Goal: Task Accomplishment & Management: Use online tool/utility

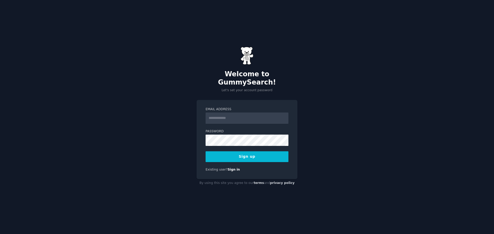
click at [237, 115] on input "Email Address" at bounding box center [246, 118] width 83 height 11
type input "**********"
click at [261, 153] on button "Sign up" at bounding box center [246, 156] width 83 height 11
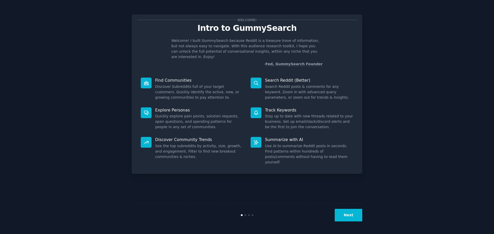
click at [148, 81] on icon at bounding box center [146, 83] width 5 height 4
click at [170, 78] on p "Find Communities" at bounding box center [199, 80] width 88 height 5
click at [277, 78] on p "Search Reddit (Better)" at bounding box center [309, 80] width 88 height 5
click at [348, 215] on button "Next" at bounding box center [348, 215] width 28 height 13
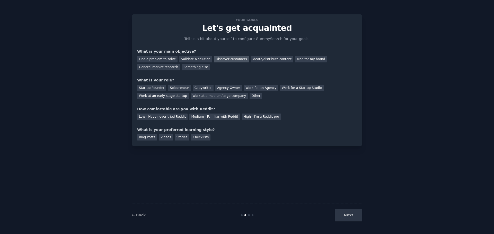
click at [218, 60] on div "Discover customers" at bounding box center [231, 59] width 35 height 6
click at [260, 61] on div "Ideate/distribute content" at bounding box center [271, 59] width 43 height 6
click at [197, 88] on div "Copywriter" at bounding box center [203, 88] width 21 height 6
click at [208, 118] on div "Medium - Familiar with Reddit" at bounding box center [214, 117] width 50 height 6
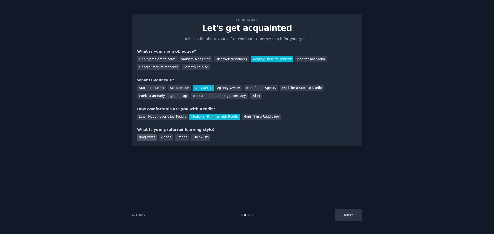
click at [143, 139] on div "Blog Posts" at bounding box center [147, 137] width 20 height 6
click at [339, 214] on button "Next" at bounding box center [348, 215] width 28 height 13
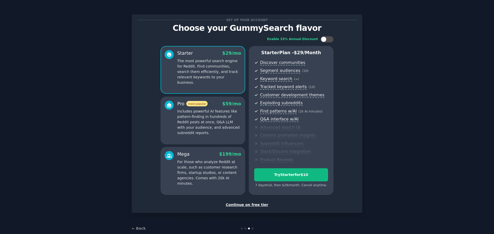
click at [255, 205] on div "Continue on free tier" at bounding box center [247, 204] width 220 height 5
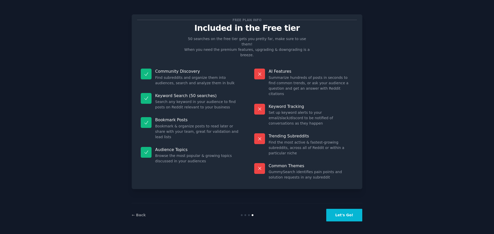
click at [344, 215] on button "Let's Go!" at bounding box center [344, 215] width 36 height 13
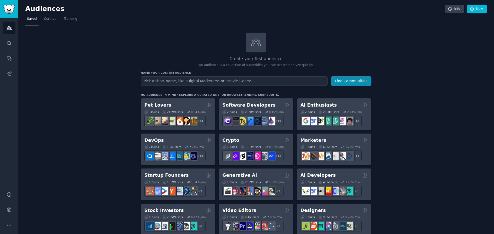
click at [258, 82] on input "text" at bounding box center [234, 81] width 187 height 10
type input "political satire"
click at [355, 79] on button "Find Communities" at bounding box center [351, 81] width 40 height 10
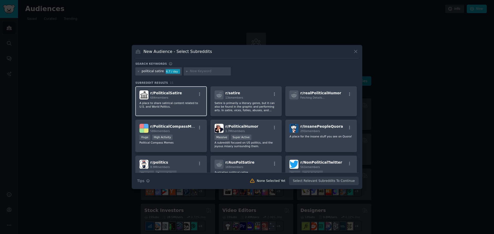
click at [182, 109] on div "r/ PoliticalSatire 684 members A place to share satirical content related to U.…" at bounding box center [170, 101] width 71 height 30
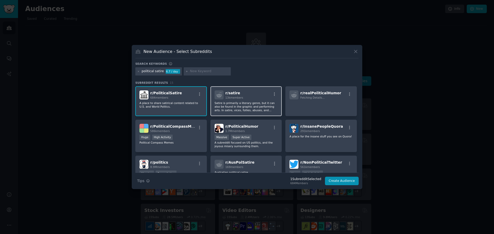
click at [250, 106] on p "Satire is primarily a literary genre, but it can also be found in the graphic a…" at bounding box center [245, 106] width 63 height 11
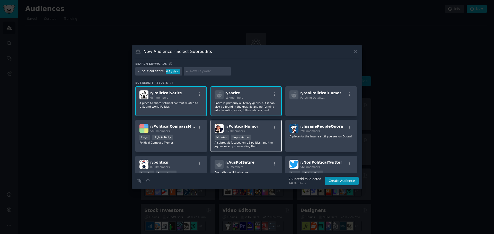
click at [236, 144] on p "A subreddit focused on US politics, and the joyous misery surrounding them." at bounding box center [245, 144] width 63 height 7
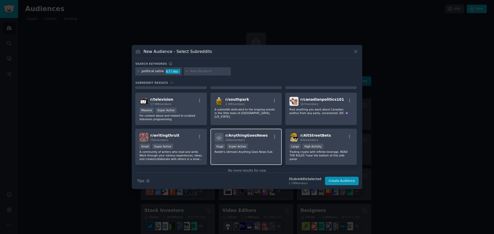
scroll to position [110, 0]
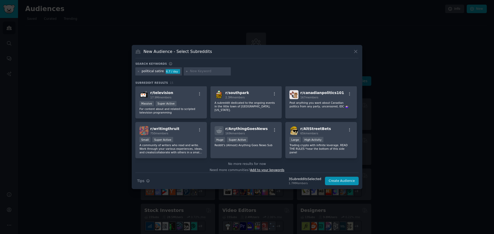
click at [260, 168] on span "Add to your keywords" at bounding box center [267, 170] width 34 height 4
type input "theonion"
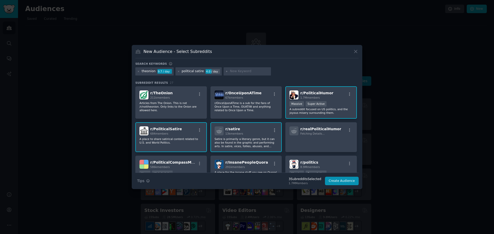
type input "o"
type input "news junkies"
click at [225, 72] on icon at bounding box center [226, 71] width 3 height 3
click at [285, 71] on div "theonion 9.7 / day political satire 4.0 / day news junkies" at bounding box center [246, 72] width 223 height 10
click at [274, 72] on div "theonion 9.7 / day political satire 4.0 / day news junkies" at bounding box center [246, 72] width 223 height 10
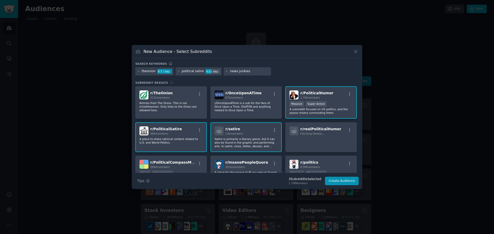
click at [233, 82] on h3 "Subreddit Results 27" at bounding box center [246, 83] width 223 height 4
click at [288, 70] on div "theonion 9.7 / day political satire 4.0 / day news junkies" at bounding box center [246, 72] width 223 height 10
click at [271, 68] on div "theonion 9.7 / day political satire 4.0 / day news junkies" at bounding box center [246, 72] width 223 height 10
click at [276, 76] on div "theonion 9.7 / day political satire 4.0 / day news junkies" at bounding box center [246, 72] width 223 height 10
click at [351, 184] on button "Create Audience" at bounding box center [342, 181] width 34 height 9
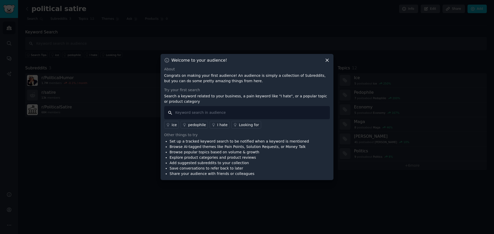
click at [218, 115] on input "text" at bounding box center [247, 112] width 166 height 13
type input "I hate"
click at [214, 124] on link "I hate" at bounding box center [220, 125] width 20 height 8
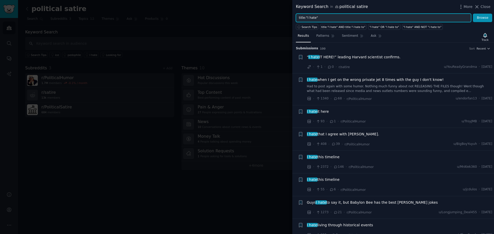
click at [321, 18] on input "title:"I hate"" at bounding box center [383, 18] width 175 height 9
type input "t"
type input "ل"
type input "bureau of labor statistics"
click at [473, 14] on button "Browse" at bounding box center [482, 18] width 19 height 9
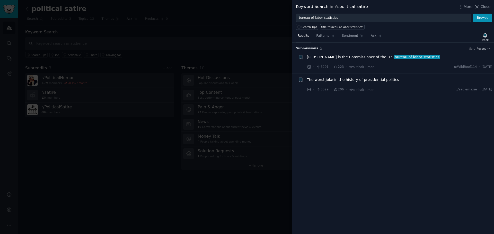
click at [350, 58] on span "[PERSON_NAME] is the Commissioner of the U.S. bureau of labor statistics ." at bounding box center [374, 57] width 134 height 5
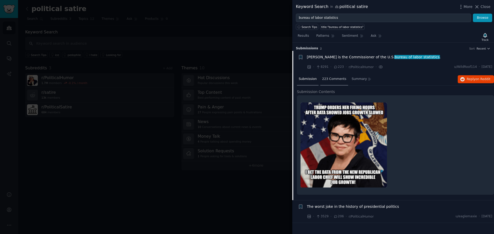
click at [334, 81] on span "223 Comments" at bounding box center [334, 79] width 24 height 5
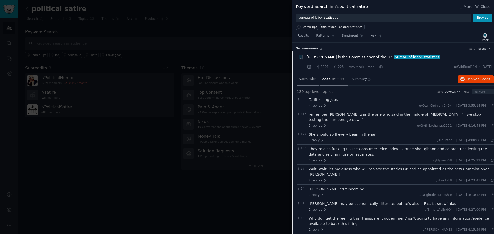
click at [304, 82] on div "Submission" at bounding box center [308, 79] width 22 height 12
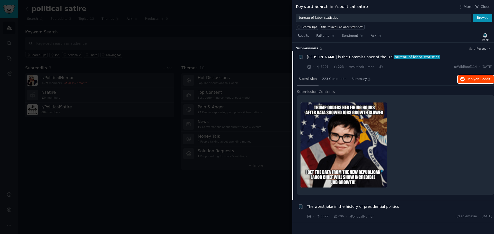
click at [474, 78] on span "Reply on Reddit" at bounding box center [478, 79] width 24 height 5
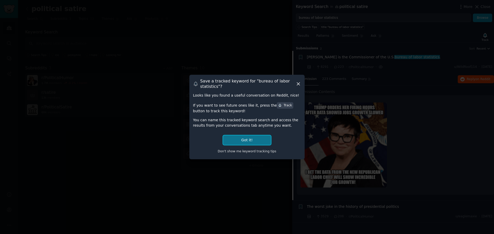
click at [249, 139] on button "Got it!" at bounding box center [247, 140] width 48 height 10
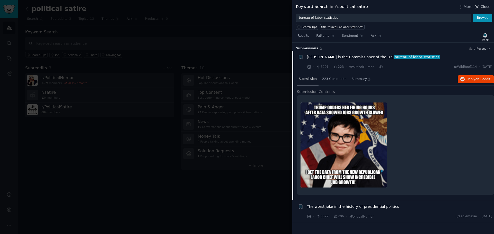
click at [486, 7] on span "Close" at bounding box center [485, 6] width 10 height 5
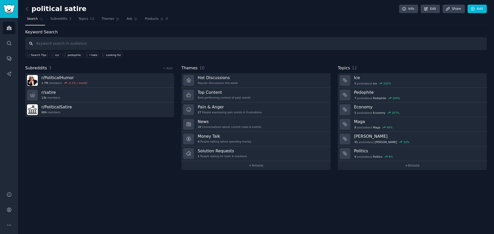
click at [98, 48] on input "text" at bounding box center [255, 43] width 461 height 13
type input "s"
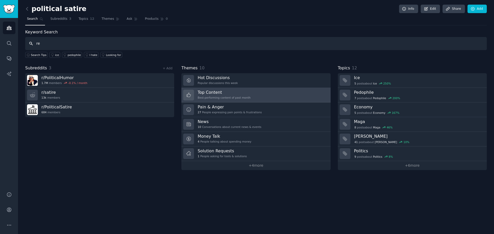
type input "r"
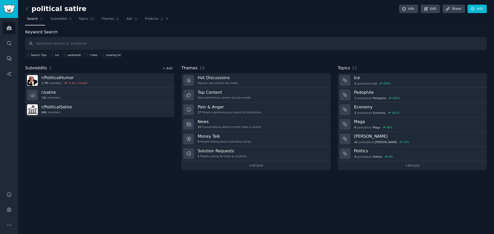
click at [170, 69] on link "+ Add" at bounding box center [167, 69] width 10 height 4
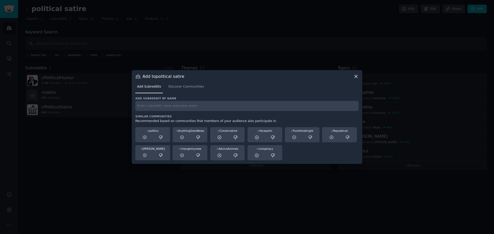
click at [167, 112] on div "Add subreddit by name Similar Communities Recommended based on communities that…" at bounding box center [246, 129] width 223 height 64
click at [168, 108] on input "text" at bounding box center [246, 106] width 223 height 10
type input "r/satireliketheonion"
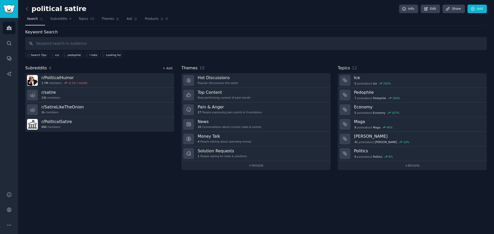
click at [168, 67] on link "+ Add" at bounding box center [167, 69] width 10 height 4
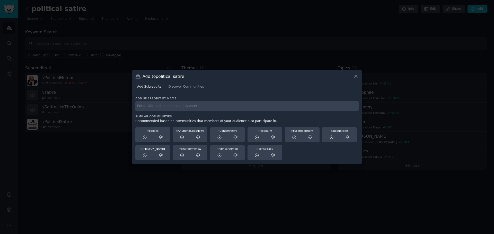
click at [194, 104] on input "text" at bounding box center [246, 106] width 223 height 10
type input "r/sipstea"
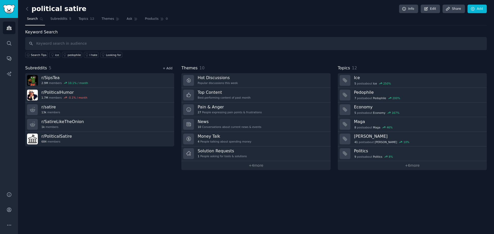
click at [169, 68] on link "+ Add" at bounding box center [167, 69] width 10 height 4
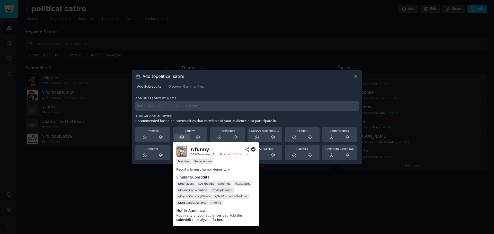
click at [182, 138] on icon at bounding box center [181, 137] width 3 height 3
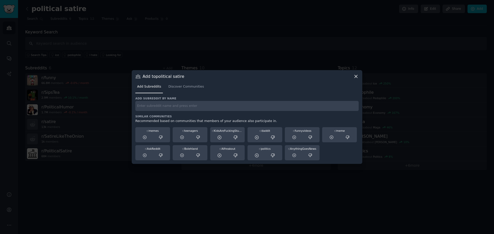
click at [357, 77] on icon at bounding box center [355, 76] width 3 height 3
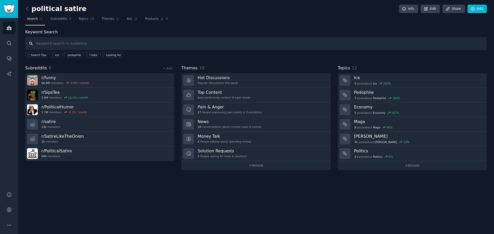
click at [79, 46] on input "text" at bounding box center [255, 43] width 461 height 13
type input "bureau of labor statistics"
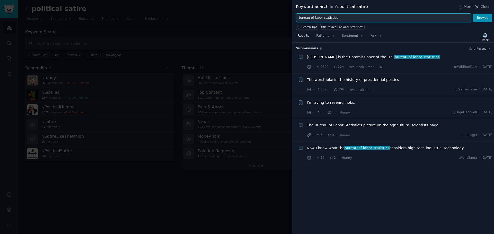
drag, startPoint x: 339, startPoint y: 20, endPoint x: 295, endPoint y: 20, distance: 44.0
click at [295, 20] on div "bureau of labor statistics Browse" at bounding box center [393, 18] width 202 height 9
type input "bls"
click at [473, 14] on button "Browse" at bounding box center [482, 18] width 19 height 9
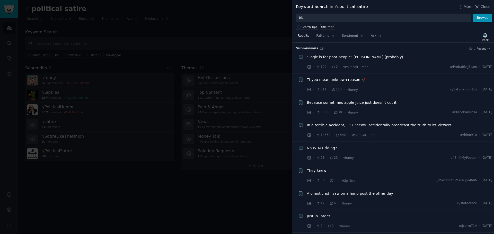
click at [364, 57] on span ""Logic is for poor people" [PERSON_NAME] (probably)" at bounding box center [355, 57] width 96 height 5
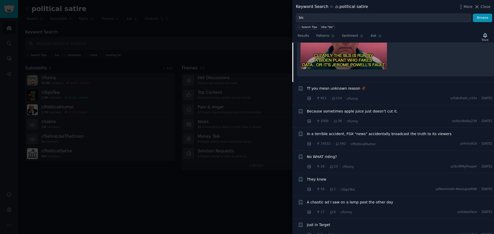
scroll to position [180, 0]
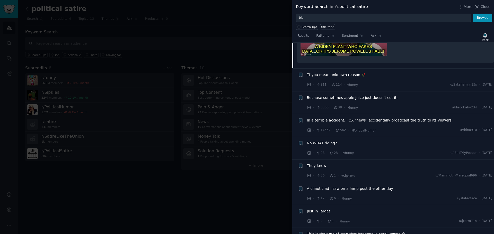
click at [422, 121] on span "In a terrible accident, FOX "news" accidentally broadcast the truth to its view…" at bounding box center [379, 120] width 145 height 5
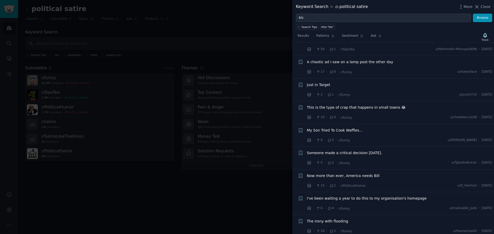
scroll to position [283, 0]
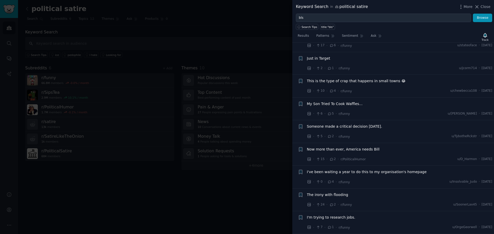
click at [369, 151] on span "Now more than ever, America needs Bill" at bounding box center [343, 149] width 73 height 5
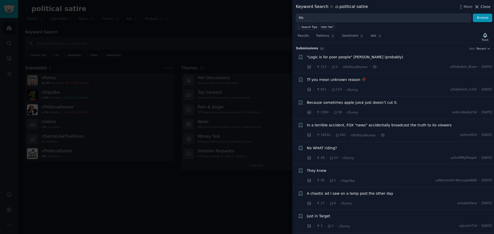
click at [486, 7] on span "Close" at bounding box center [485, 6] width 10 height 5
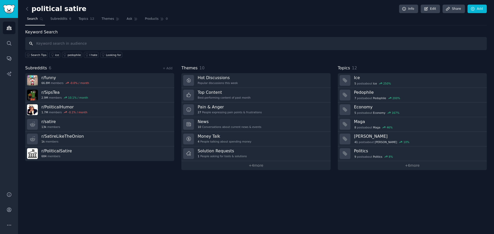
click at [60, 44] on input "text" at bounding box center [255, 43] width 461 height 13
type input "[GEOGRAPHIC_DATA]"
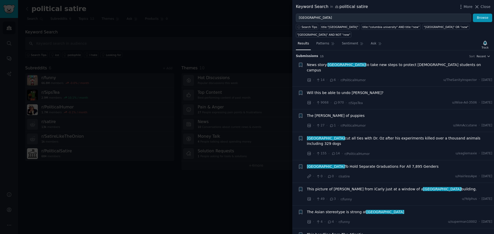
click at [375, 65] on span "News story: [GEOGRAPHIC_DATA] to take new steps to protect [DEMOGRAPHIC_DATA] s…" at bounding box center [399, 67] width 185 height 11
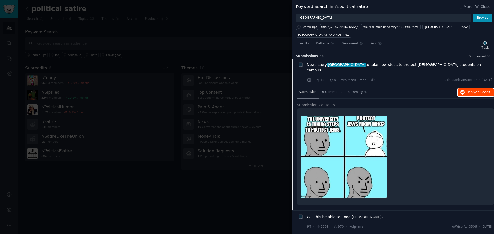
click at [466, 90] on span "Reply on Reddit" at bounding box center [478, 92] width 24 height 5
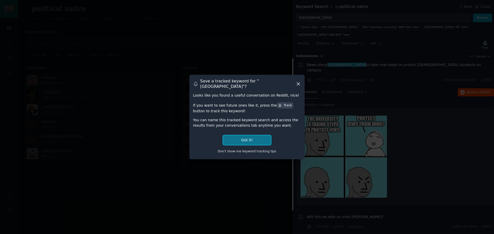
click at [238, 135] on button "Got it!" at bounding box center [247, 140] width 48 height 10
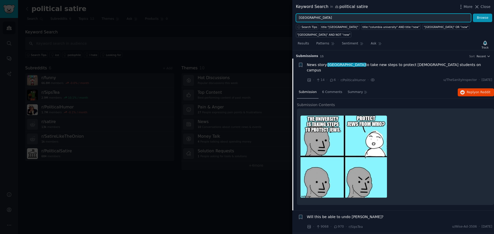
drag, startPoint x: 330, startPoint y: 19, endPoint x: 297, endPoint y: 18, distance: 33.4
click at [297, 18] on input "[GEOGRAPHIC_DATA]" at bounding box center [383, 18] width 175 height 9
type input "independent monitor"
click at [473, 14] on button "Browse" at bounding box center [482, 18] width 19 height 9
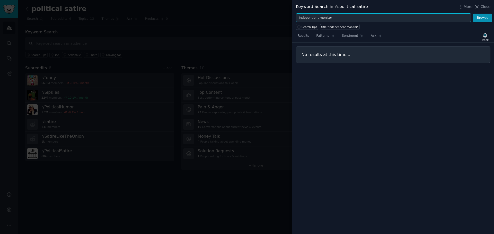
drag, startPoint x: 326, startPoint y: 16, endPoint x: 292, endPoint y: 16, distance: 33.7
click at [292, 16] on div "independent monitor Browse" at bounding box center [393, 18] width 202 height 9
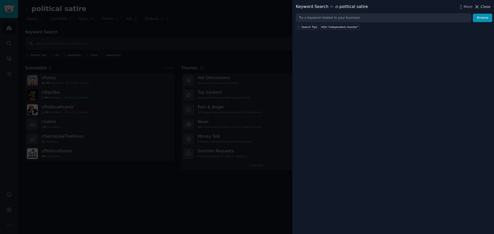
click at [485, 9] on span "Close" at bounding box center [485, 6] width 10 height 5
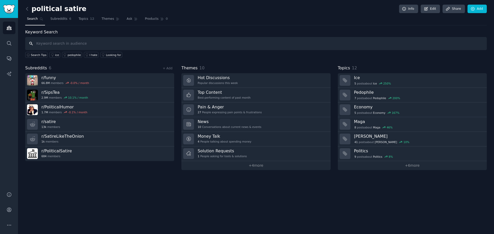
click at [107, 46] on input "text" at bounding box center [255, 43] width 461 height 13
paste input "independent monitor"
type input "independent monitor"
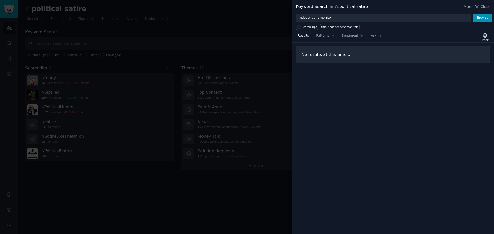
click at [107, 45] on div at bounding box center [247, 117] width 494 height 234
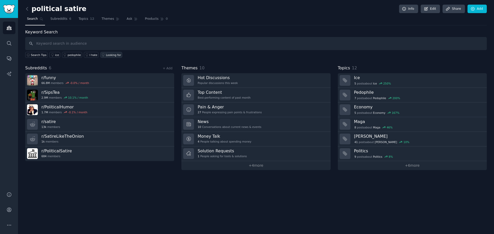
click at [112, 55] on div "Looking for" at bounding box center [113, 55] width 15 height 4
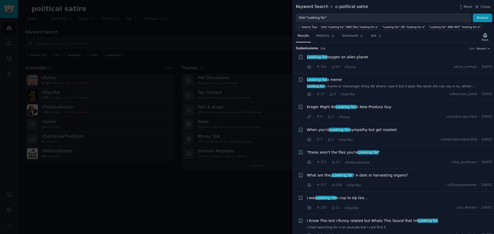
click at [229, 19] on div at bounding box center [247, 117] width 494 height 234
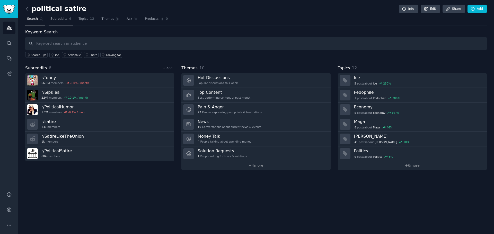
click at [52, 20] on span "Subreddits" at bounding box center [58, 19] width 17 height 5
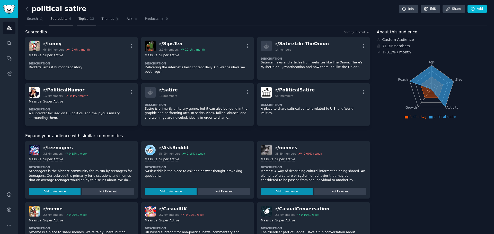
click at [82, 20] on span "Topics" at bounding box center [83, 19] width 10 height 5
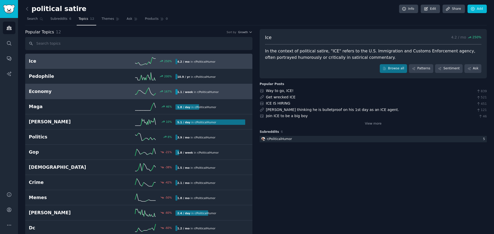
click at [64, 92] on h2 "Economy" at bounding box center [65, 91] width 73 height 6
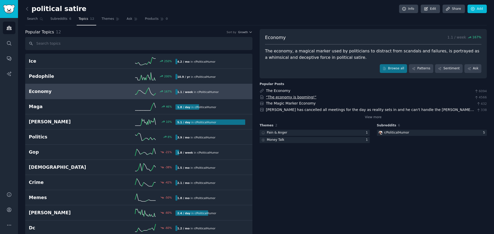
click at [282, 96] on link "“The economy is booming!”" at bounding box center [291, 97] width 50 height 4
click at [287, 97] on link "“The economy is booming!”" at bounding box center [291, 97] width 50 height 4
click at [272, 90] on link "The Economy" at bounding box center [278, 91] width 24 height 4
click at [297, 103] on link "The Magic Marker Economy" at bounding box center [291, 103] width 50 height 4
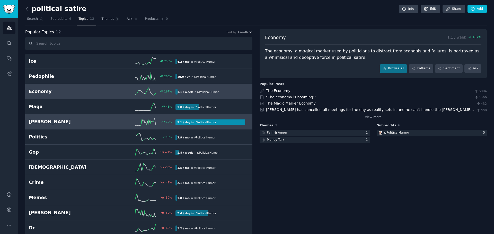
click at [58, 120] on h2 "[PERSON_NAME]" at bounding box center [65, 122] width 73 height 6
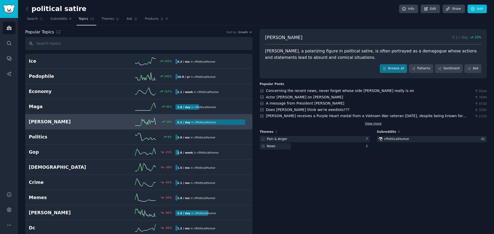
click at [376, 124] on link "View more" at bounding box center [373, 124] width 17 height 5
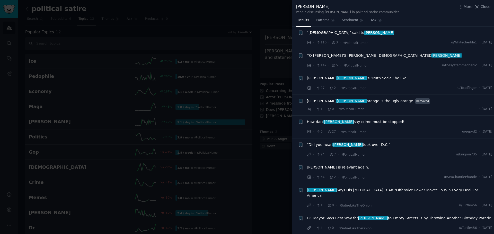
scroll to position [283, 0]
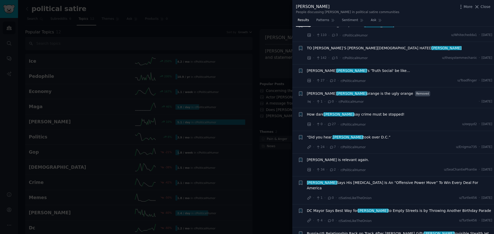
click at [325, 135] on span "“Did you hear, [PERSON_NAME] took over D.C.”" at bounding box center [349, 137] width 84 height 5
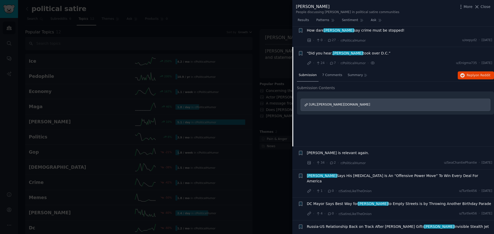
scroll to position [372, 0]
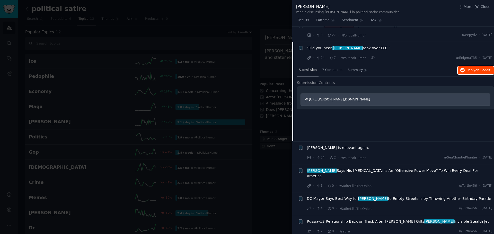
click at [477, 68] on span "on Reddit" at bounding box center [482, 70] width 15 height 4
click at [136, 91] on div at bounding box center [247, 117] width 494 height 234
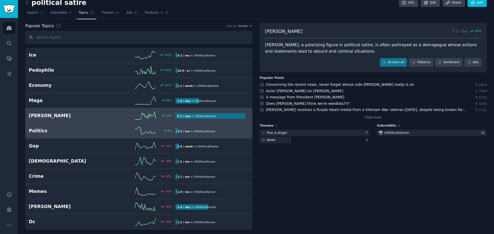
scroll to position [9, 0]
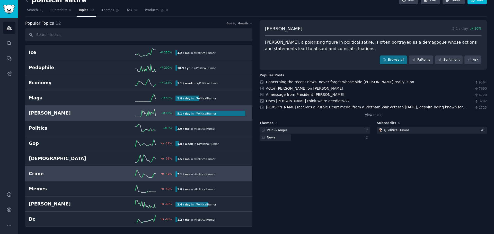
click at [97, 178] on link "Crime -42 % 2.1 / mo in r/ PoliticalHumor" at bounding box center [138, 173] width 227 height 15
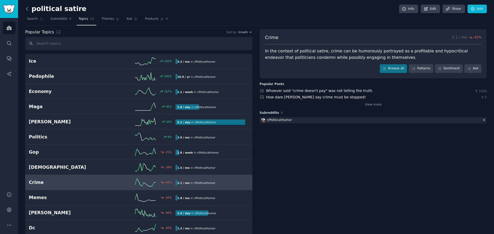
click at [28, 8] on icon at bounding box center [26, 8] width 5 height 5
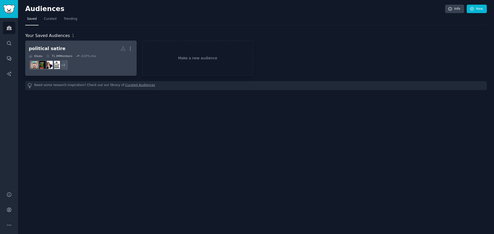
click at [66, 49] on h2 "political satire More" at bounding box center [81, 48] width 104 height 9
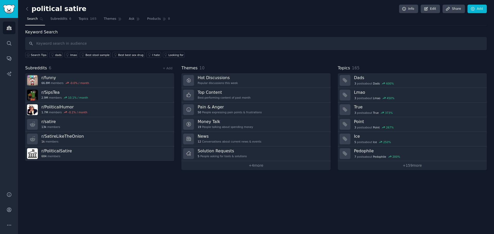
click at [73, 45] on input "text" at bounding box center [255, 43] width 461 height 13
type input "DC takeover"
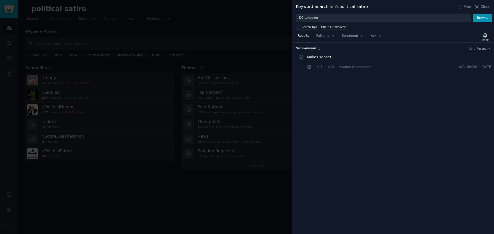
click at [319, 58] on span "Makes sense!" at bounding box center [319, 57] width 24 height 5
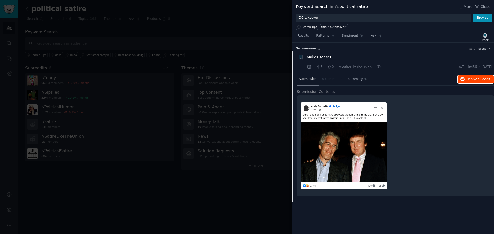
click at [473, 82] on button "Reply on Reddit" at bounding box center [475, 79] width 36 height 8
